Goal: Navigation & Orientation: Find specific page/section

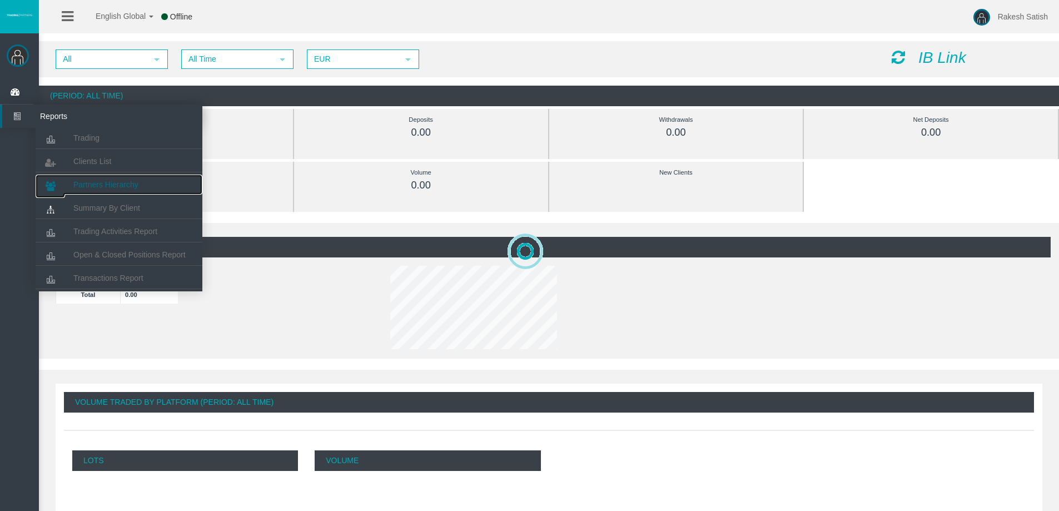
click at [105, 183] on span "Partners Hierarchy" at bounding box center [105, 184] width 65 height 9
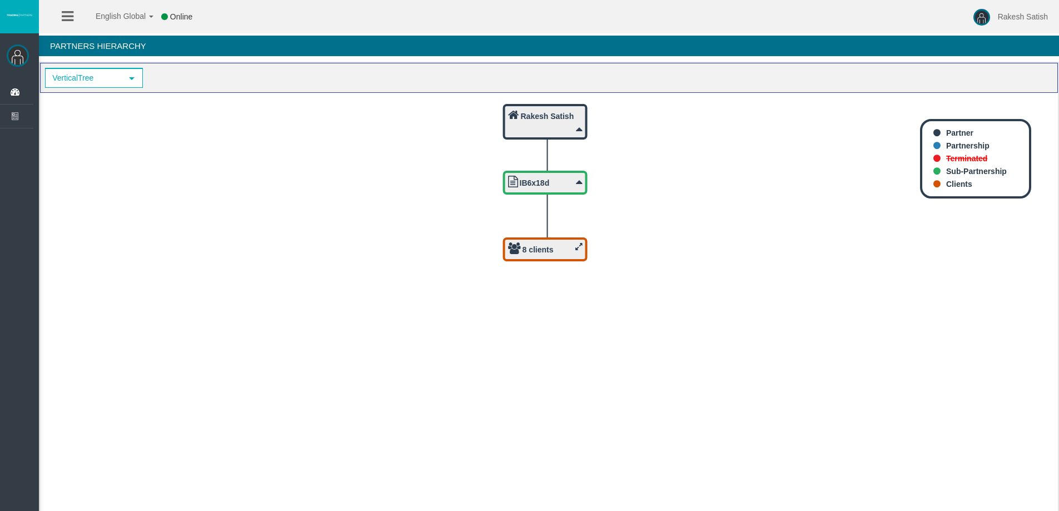
click at [582, 245] on icon at bounding box center [578, 246] width 7 height 8
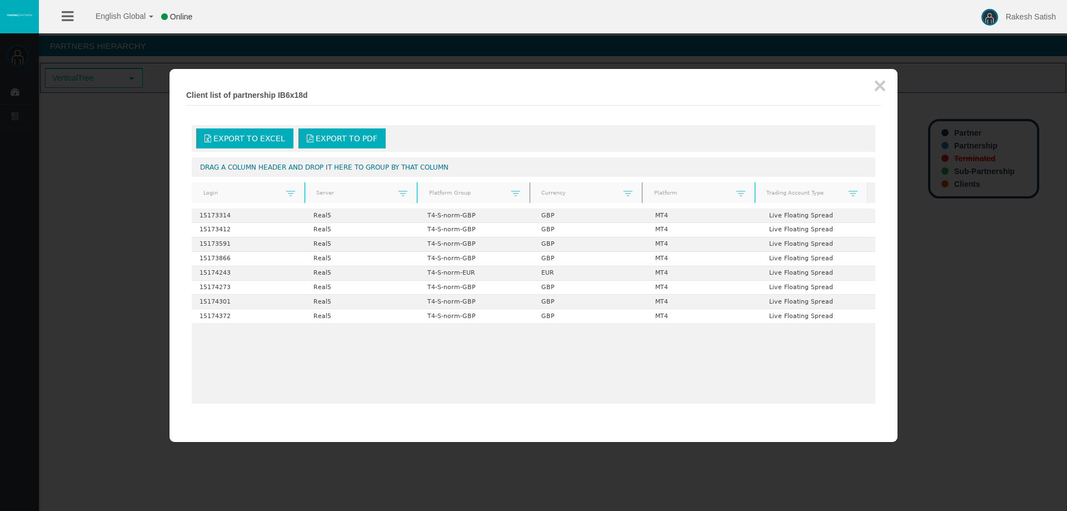
click at [114, 251] on div at bounding box center [533, 255] width 1067 height 511
click at [56, 126] on div at bounding box center [533, 255] width 1067 height 511
click at [881, 86] on button "×" at bounding box center [880, 85] width 13 height 22
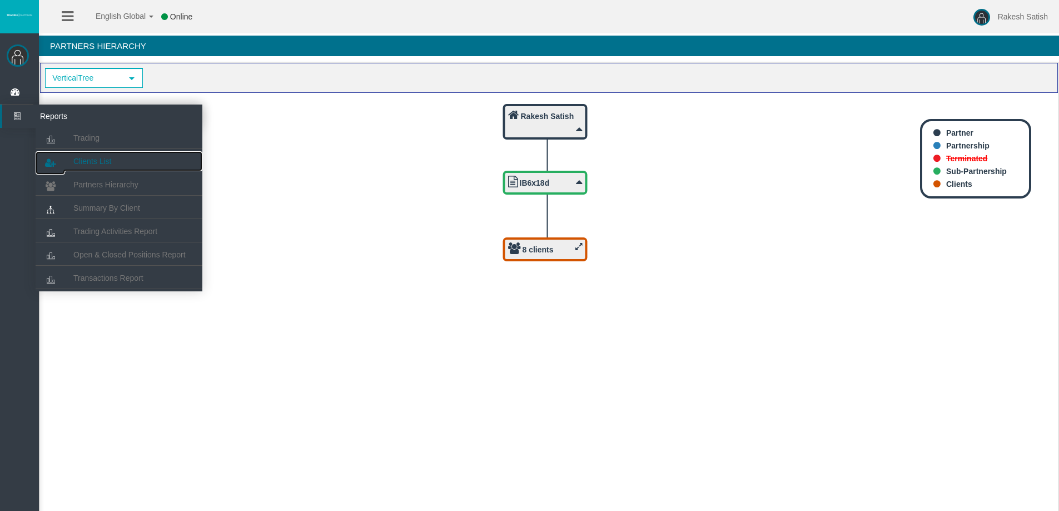
click at [117, 162] on link "Clients List" at bounding box center [119, 161] width 167 height 20
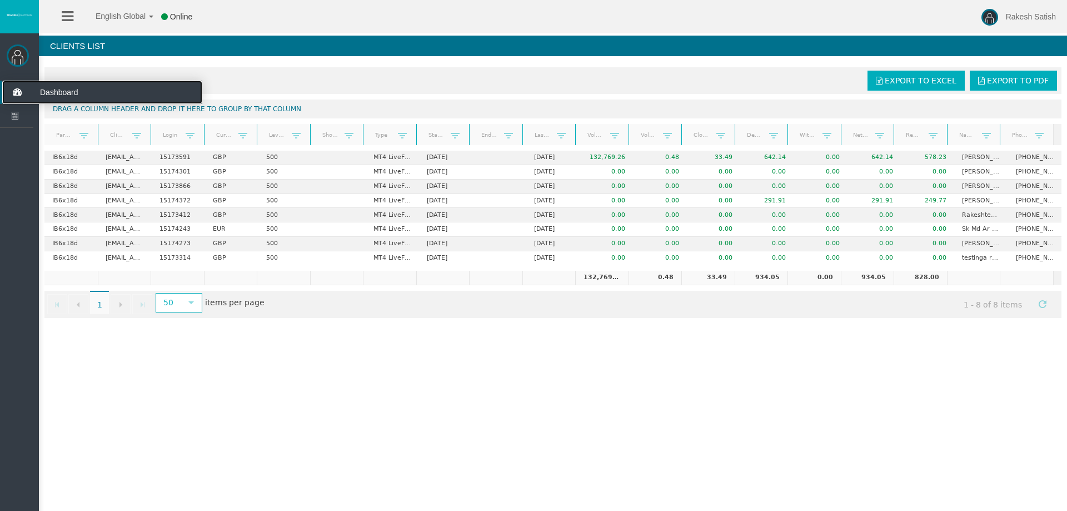
click at [21, 90] on icon at bounding box center [16, 92] width 29 height 23
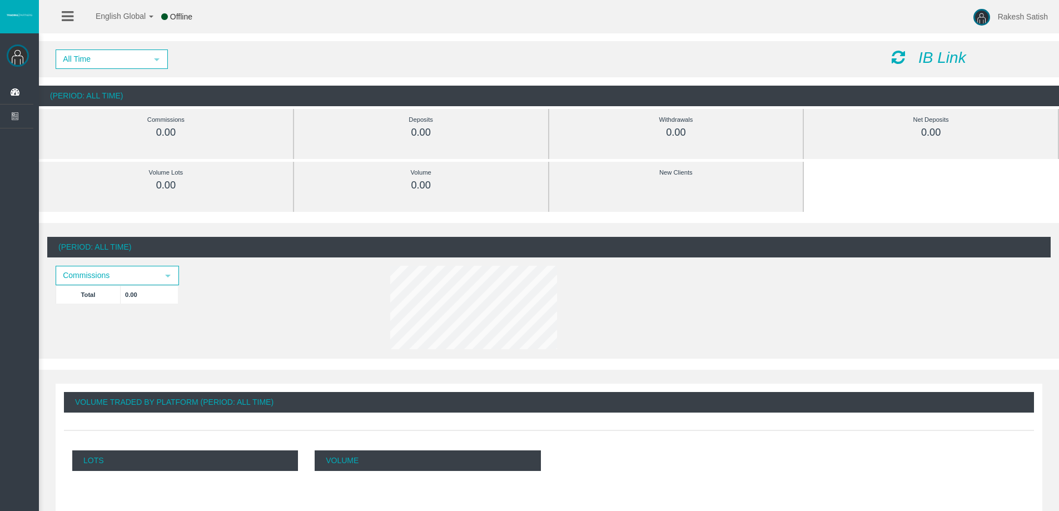
click at [927, 51] on icon "IB Link" at bounding box center [942, 57] width 48 height 17
click at [944, 57] on icon "IB Link" at bounding box center [942, 57] width 48 height 17
click at [897, 55] on icon at bounding box center [898, 57] width 13 height 16
click at [939, 57] on icon "IB Link" at bounding box center [942, 57] width 48 height 17
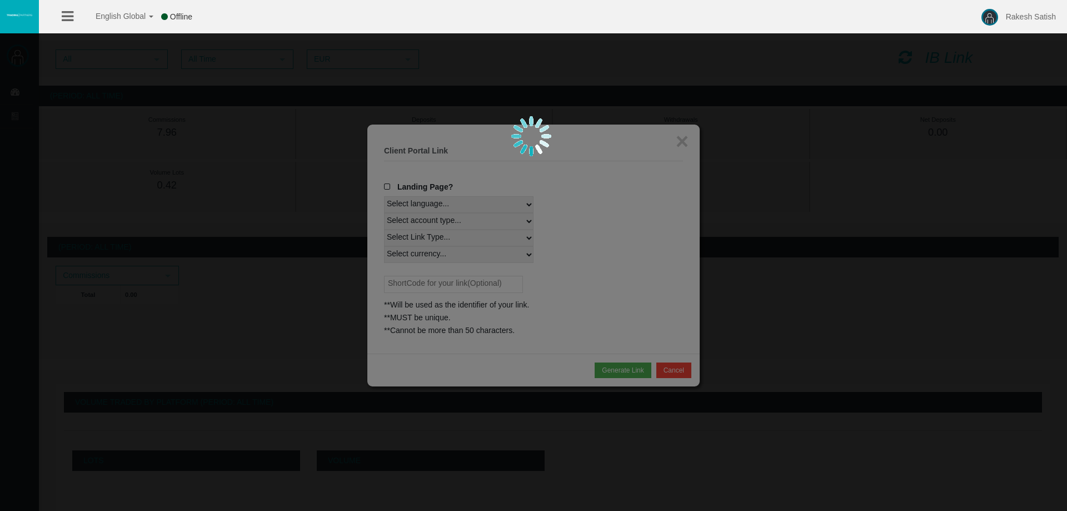
click at [582, 217] on div at bounding box center [533, 255] width 1067 height 511
click at [126, 74] on div at bounding box center [533, 255] width 1067 height 511
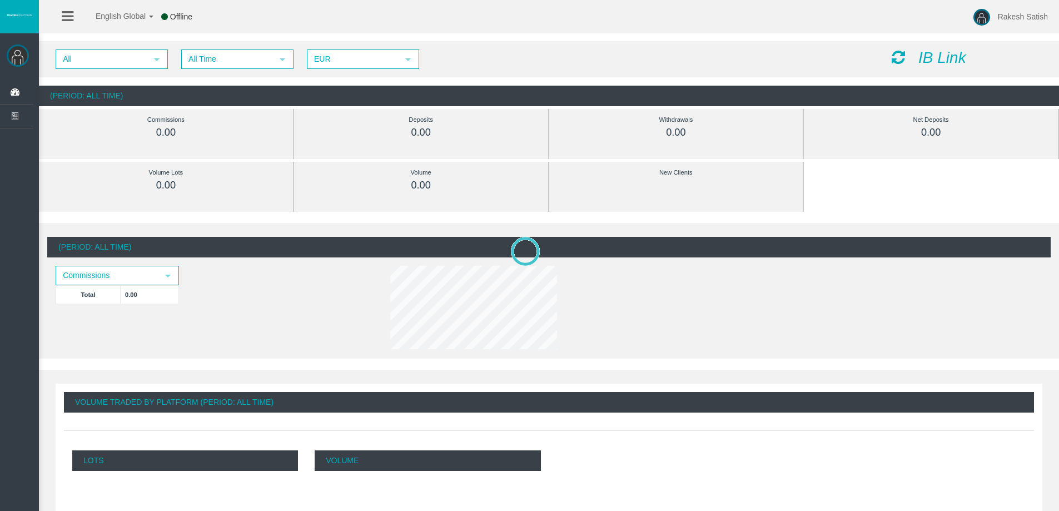
click at [945, 56] on icon "IB Link" at bounding box center [942, 57] width 48 height 17
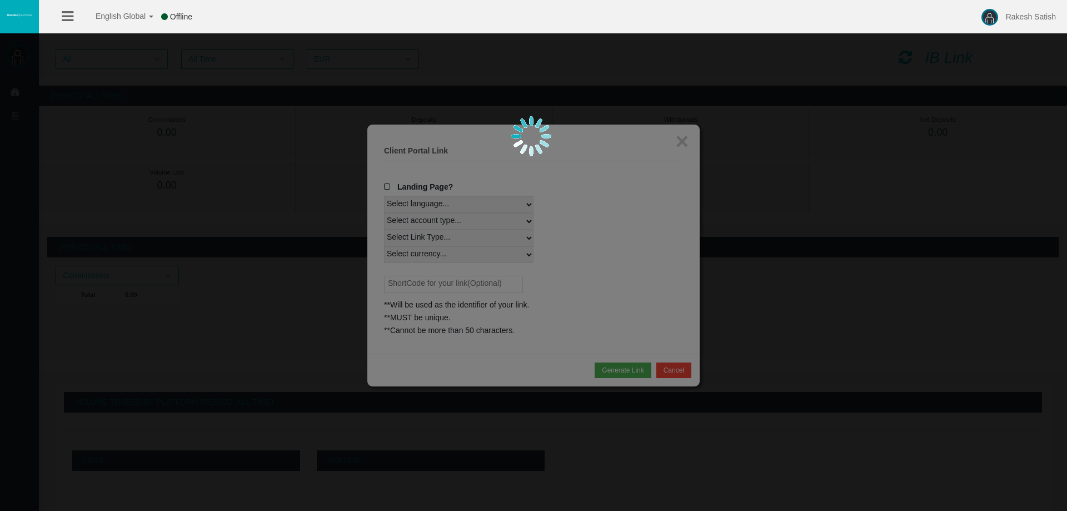
click at [388, 186] on div at bounding box center [533, 255] width 1067 height 511
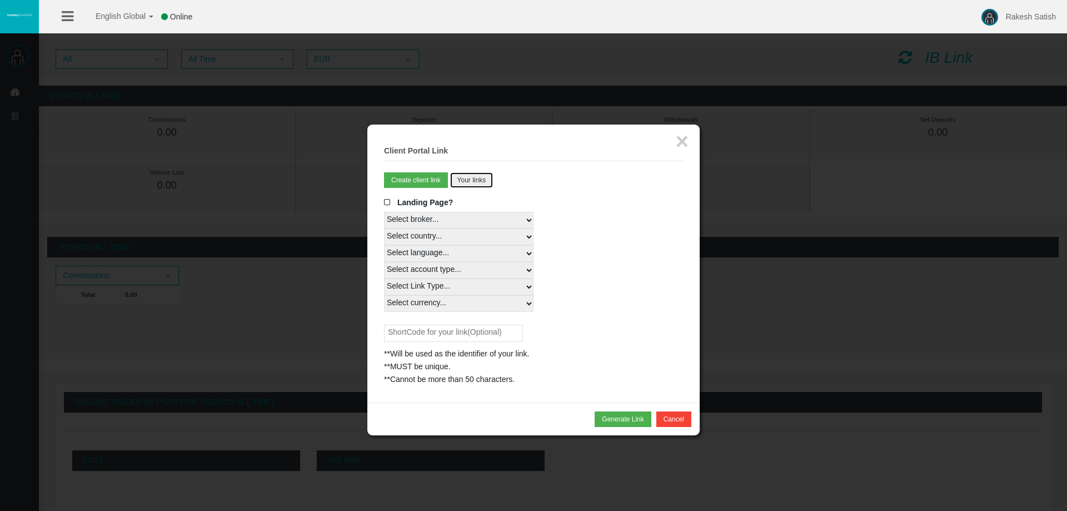
click at [462, 173] on button "Your links" at bounding box center [471, 180] width 43 height 16
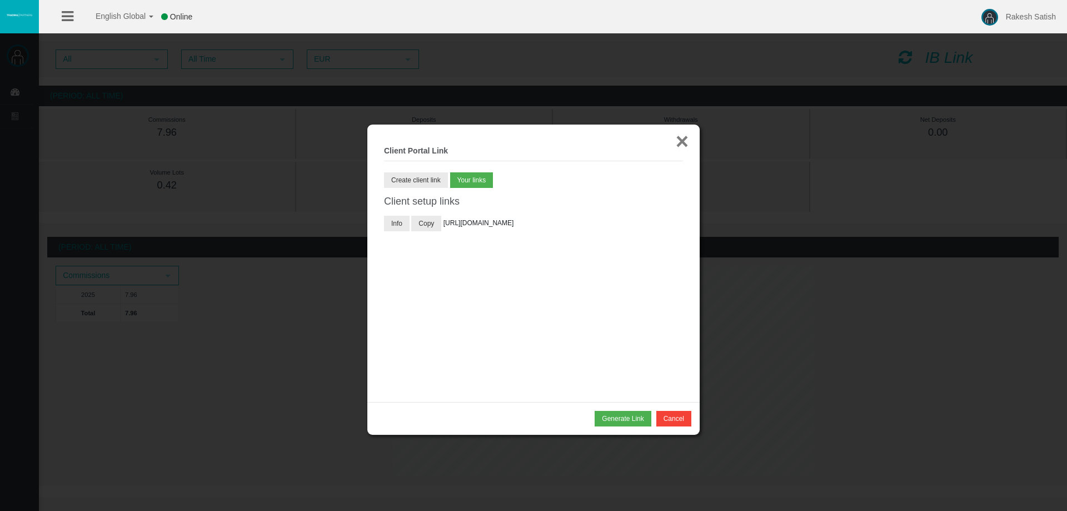
click at [679, 142] on button "×" at bounding box center [682, 141] width 13 height 22
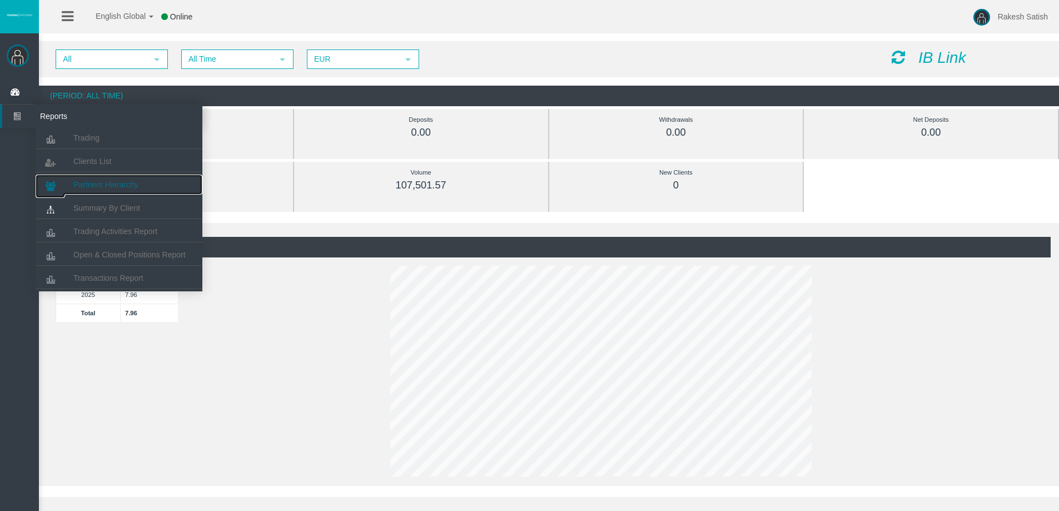
click at [134, 185] on span "Partners Hierarchy" at bounding box center [105, 184] width 65 height 9
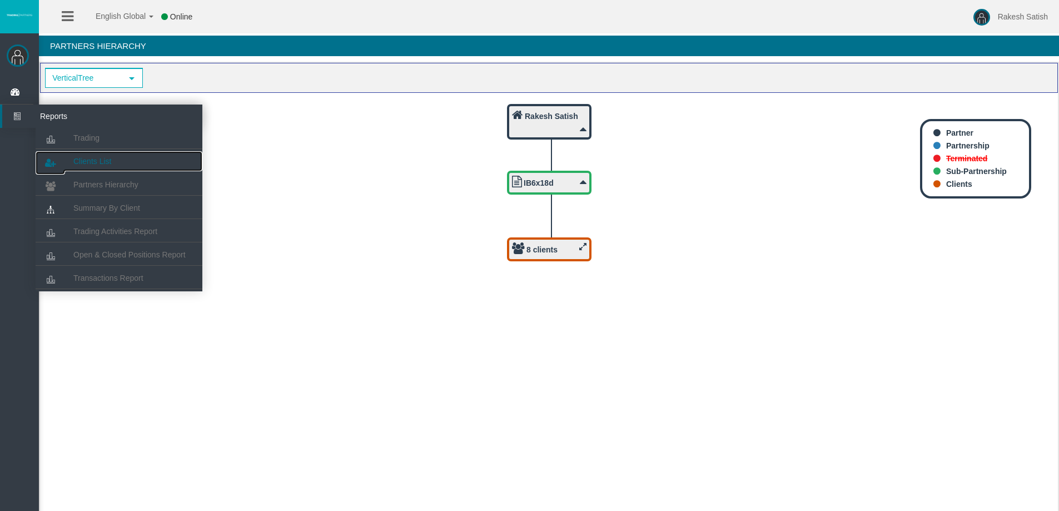
click at [116, 165] on link "Clients List" at bounding box center [119, 161] width 167 height 20
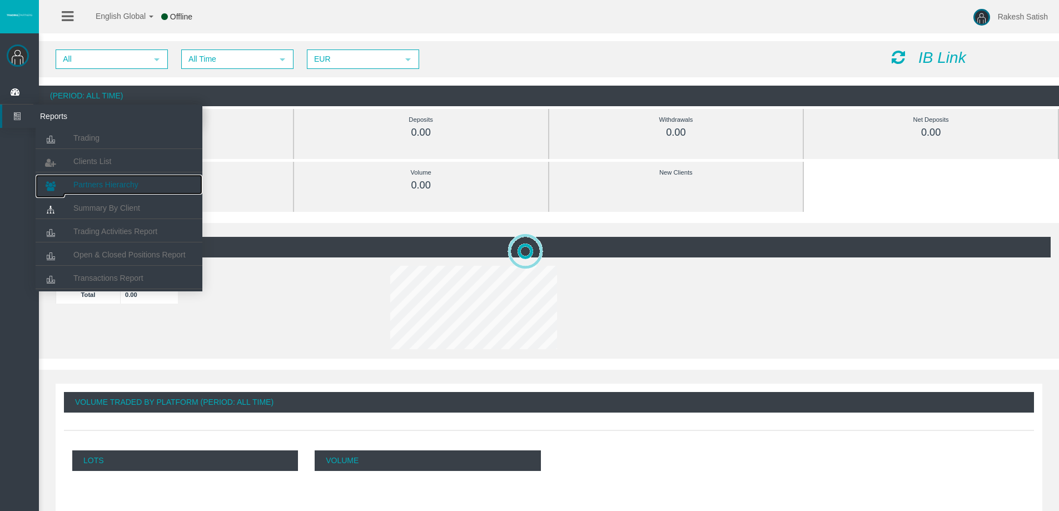
click at [123, 190] on link "Partners Hierarchy" at bounding box center [119, 185] width 167 height 20
click at [93, 178] on link "Partners Hierarchy" at bounding box center [119, 185] width 167 height 20
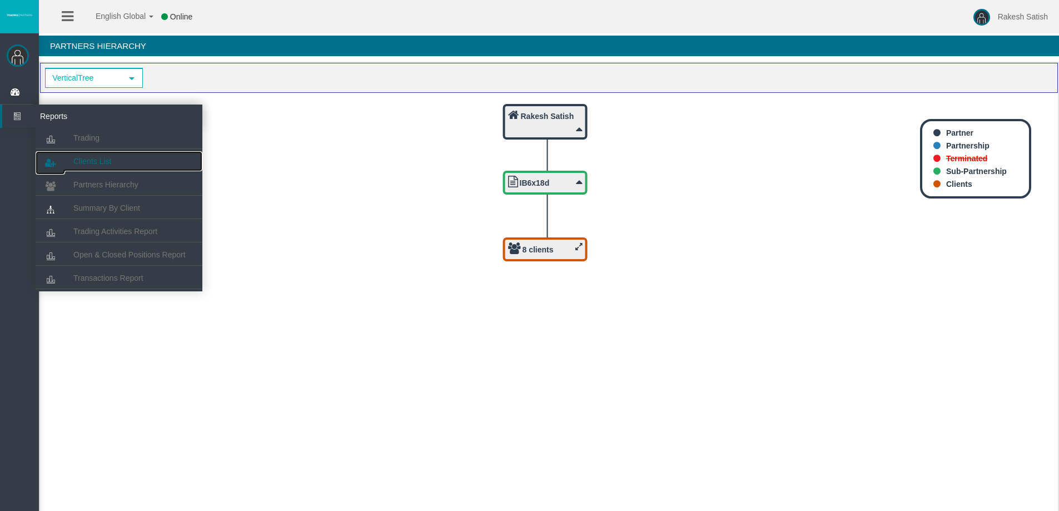
click at [109, 166] on link "Clients List" at bounding box center [119, 161] width 167 height 20
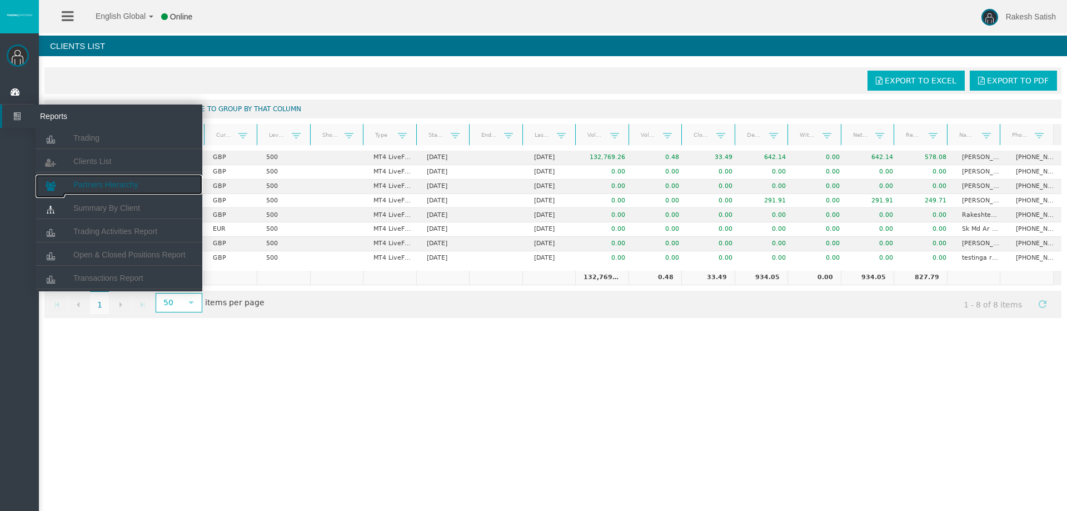
click at [126, 185] on span "Partners Hierarchy" at bounding box center [105, 184] width 65 height 9
